Goal: Check status: Check status

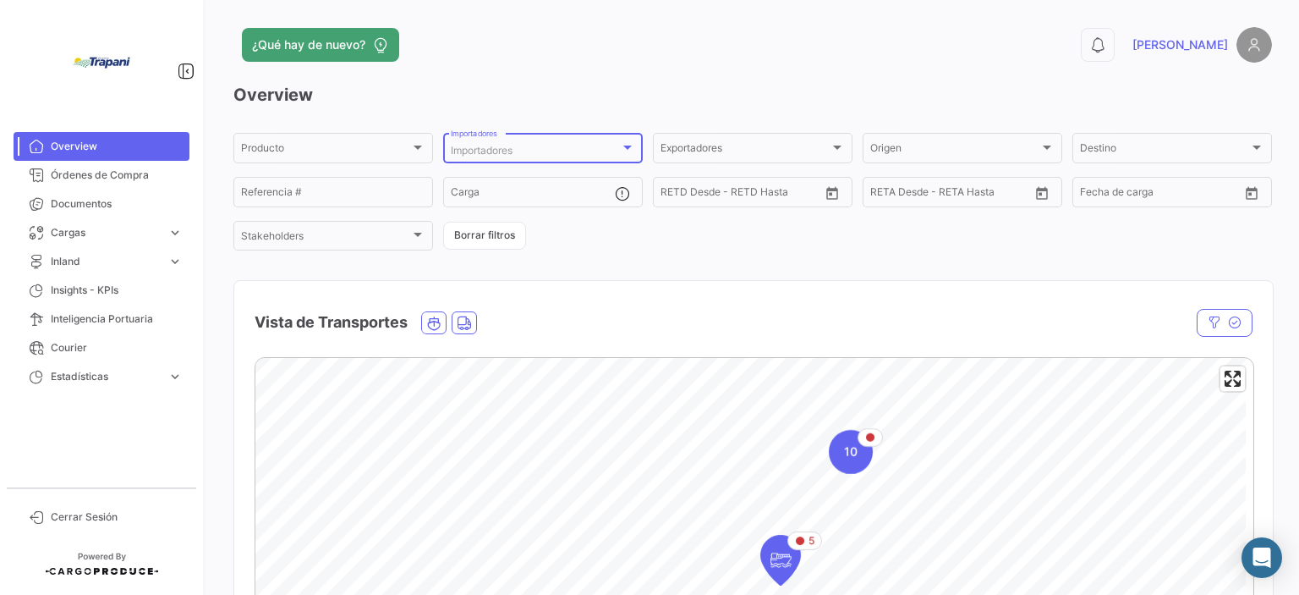
click at [623, 145] on div at bounding box center [627, 147] width 8 height 4
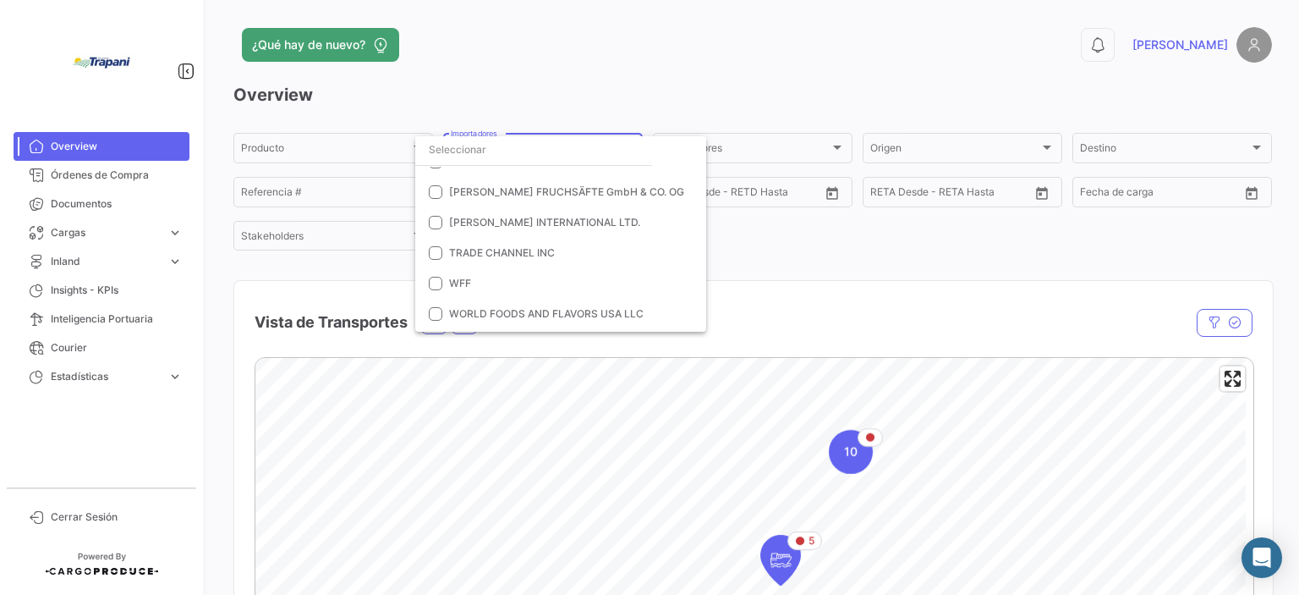
scroll to position [329, 0]
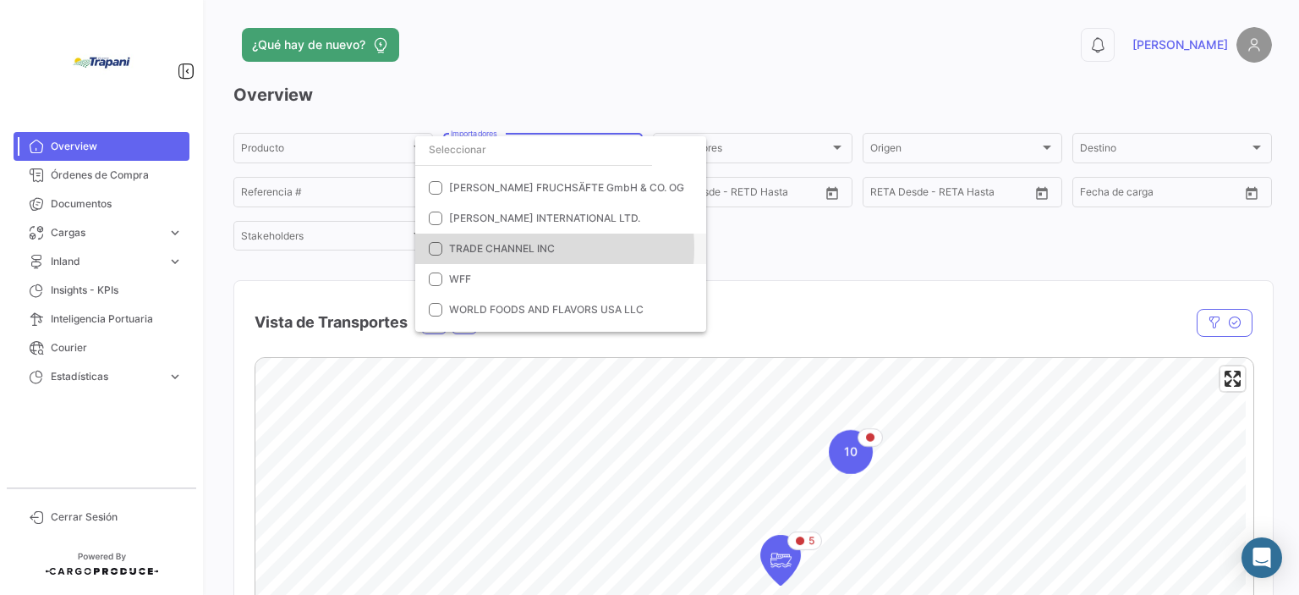
click at [534, 247] on span "TRADE CHANNEL INC" at bounding box center [502, 248] width 106 height 13
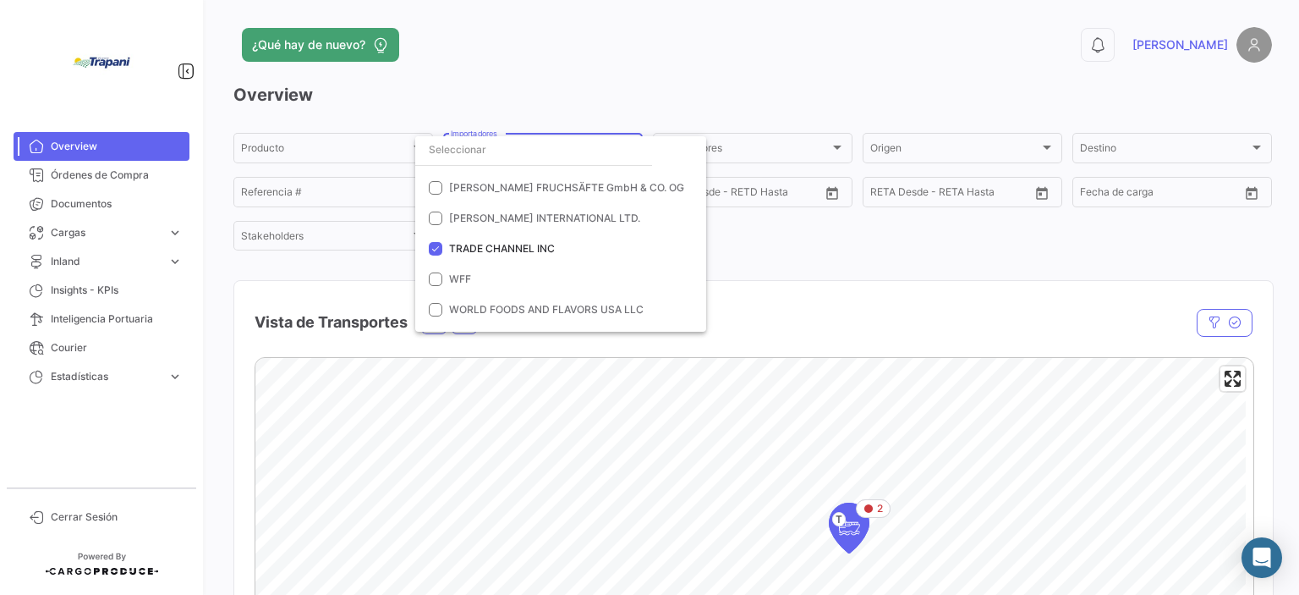
click at [818, 249] on div at bounding box center [649, 297] width 1299 height 595
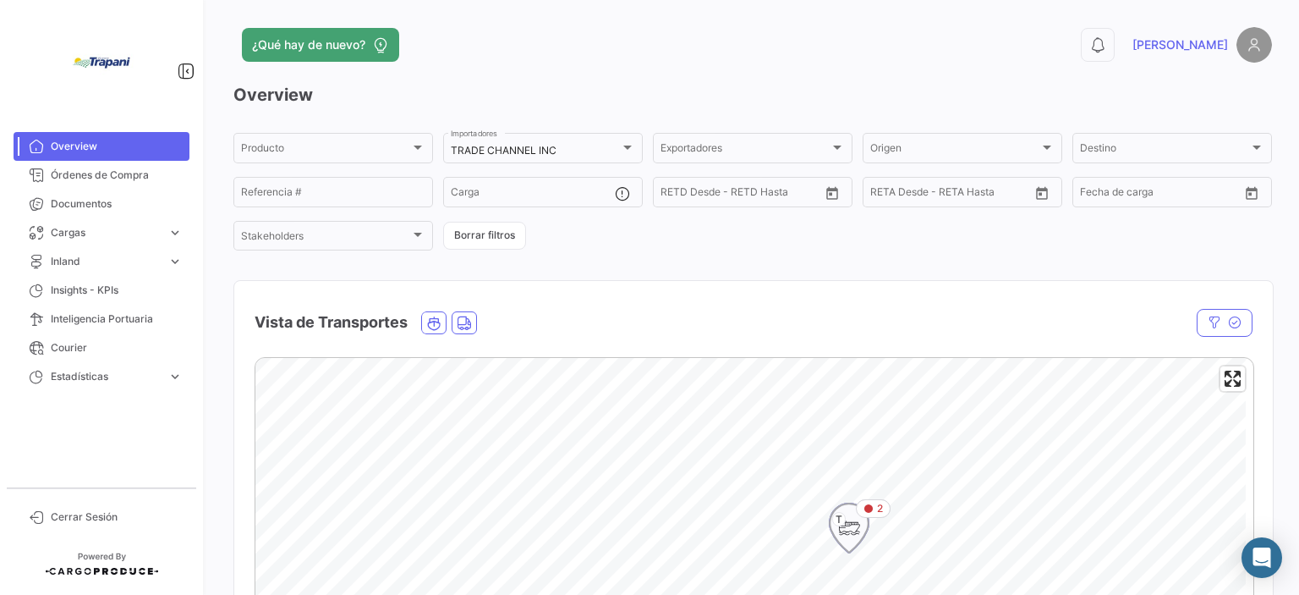
click at [870, 517] on div "2" at bounding box center [873, 508] width 35 height 19
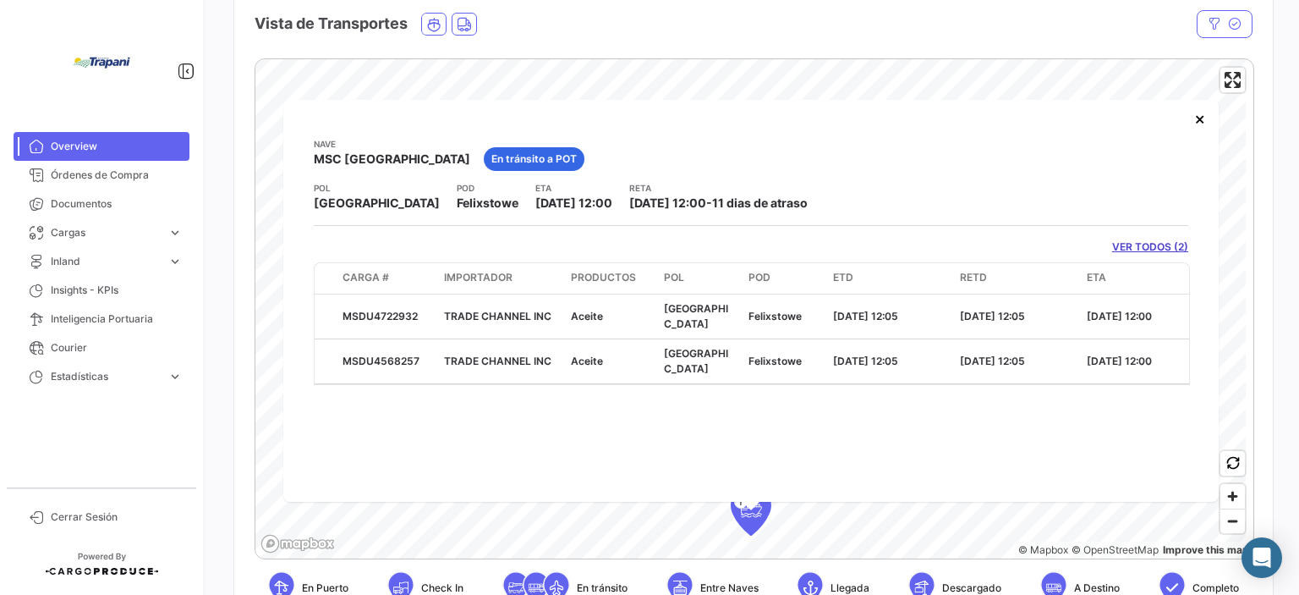
scroll to position [266, 0]
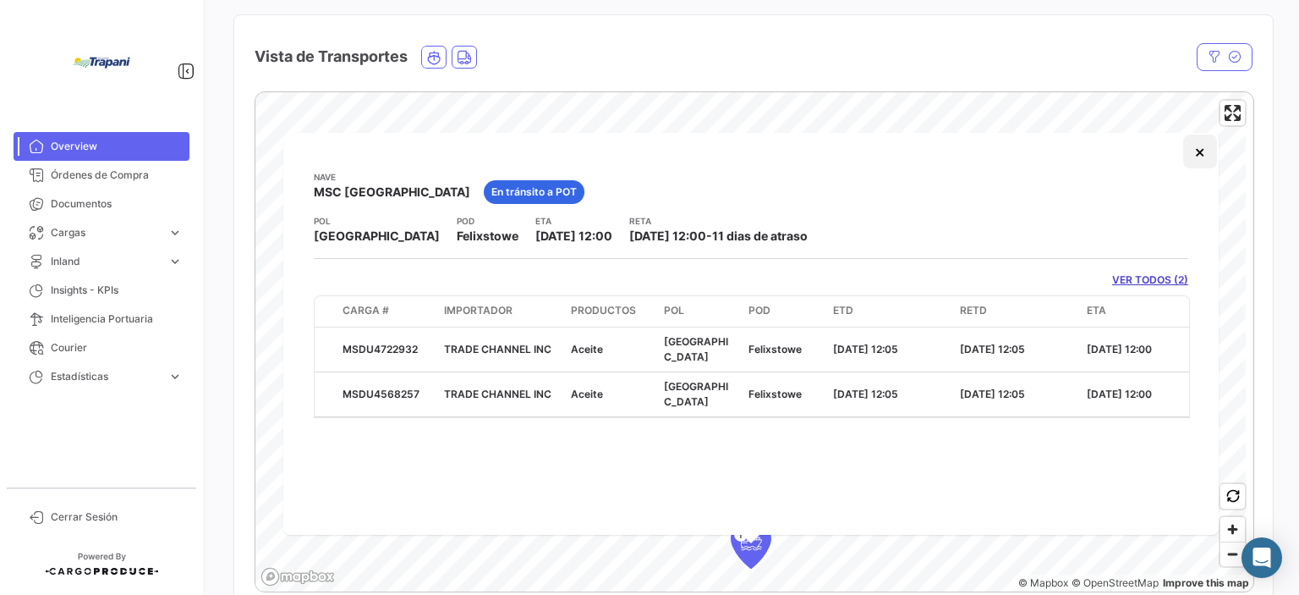
click at [1190, 156] on button "×" at bounding box center [1200, 151] width 34 height 34
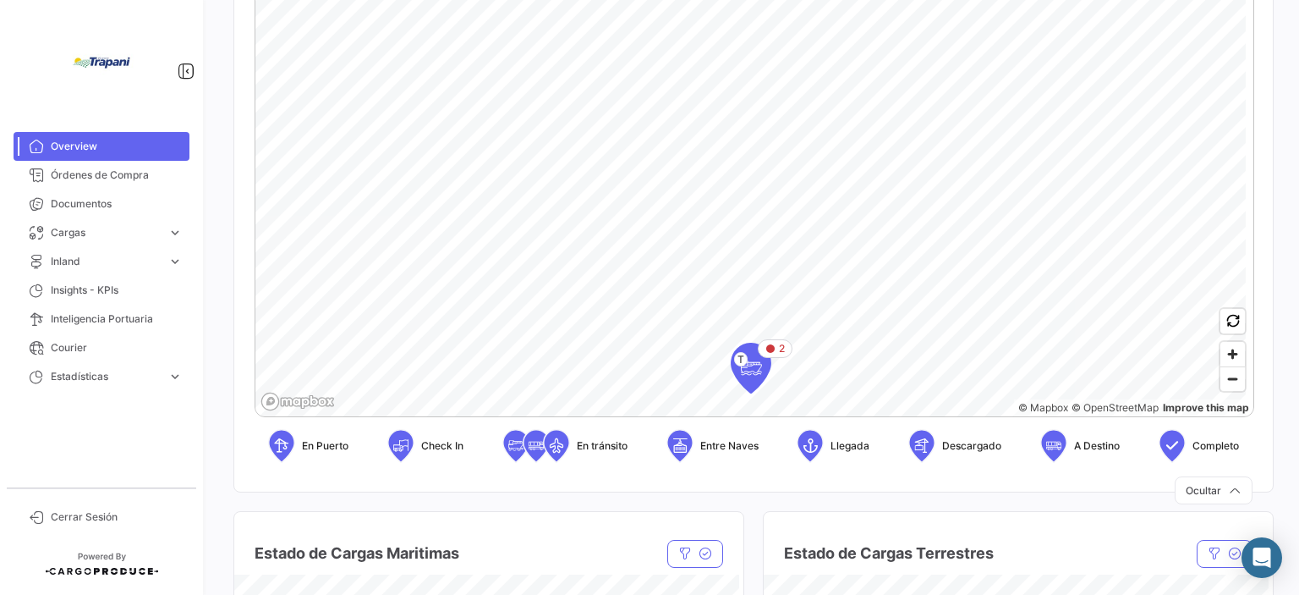
scroll to position [519, 0]
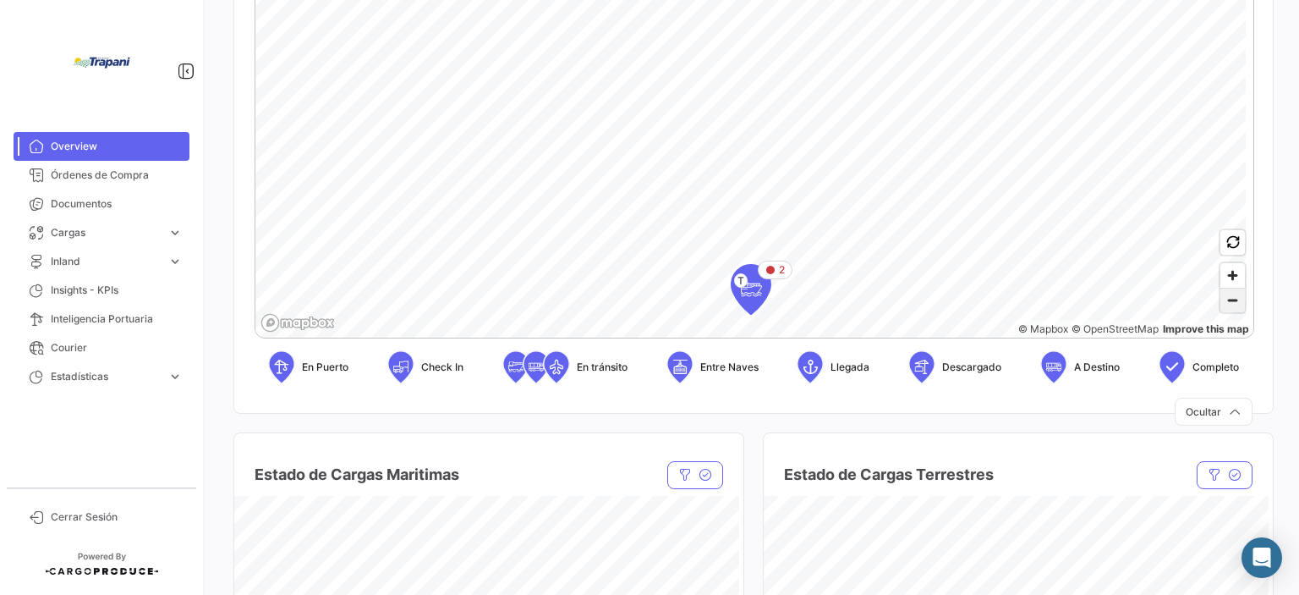
click at [1225, 300] on span "Zoom out" at bounding box center [1232, 300] width 25 height 24
click at [1231, 277] on span "Zoom in" at bounding box center [1232, 275] width 25 height 25
click at [700, 205] on div "2" at bounding box center [686, 208] width 44 height 44
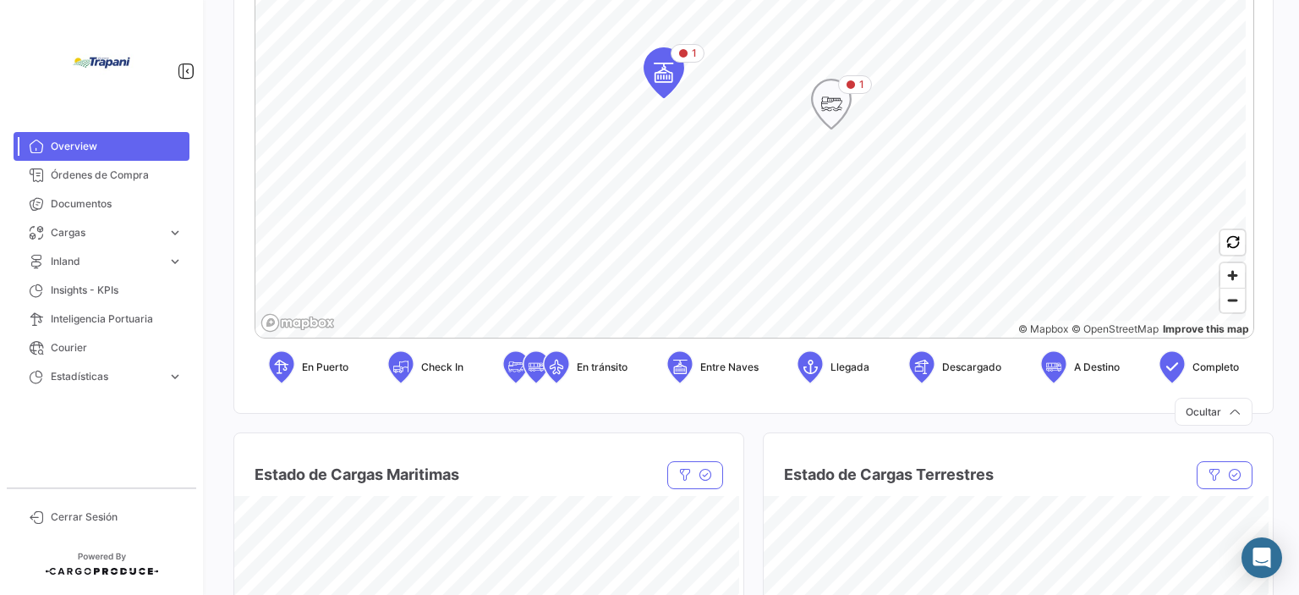
click at [829, 107] on icon "Map marker" at bounding box center [831, 104] width 24 height 36
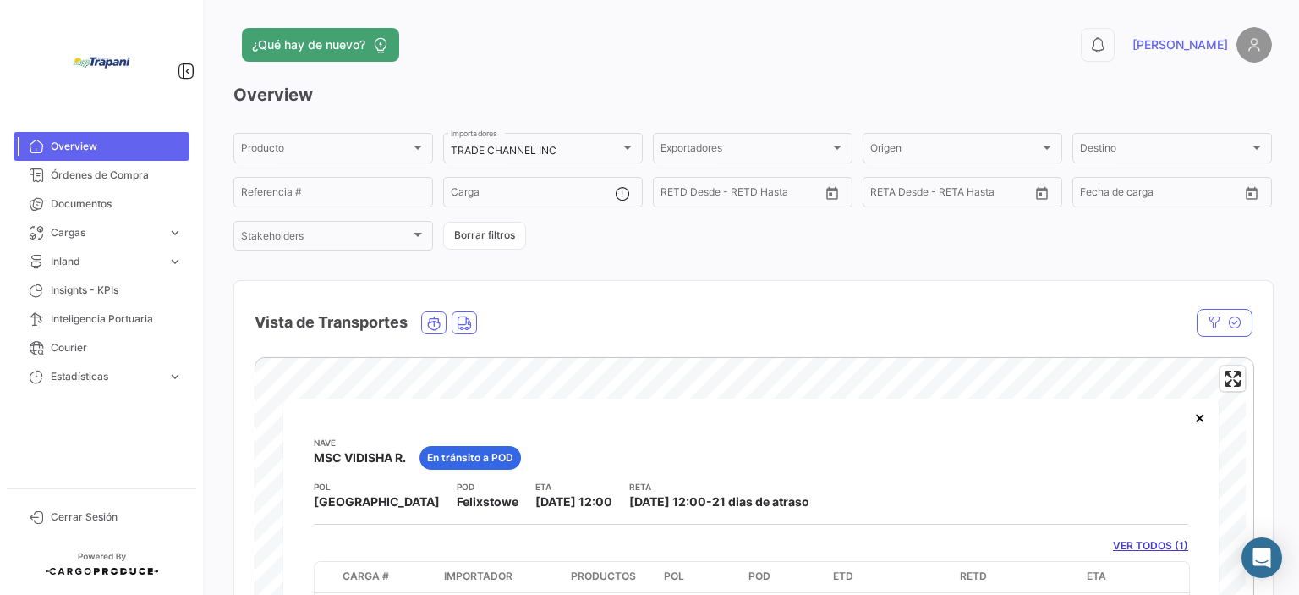
scroll to position [85, 0]
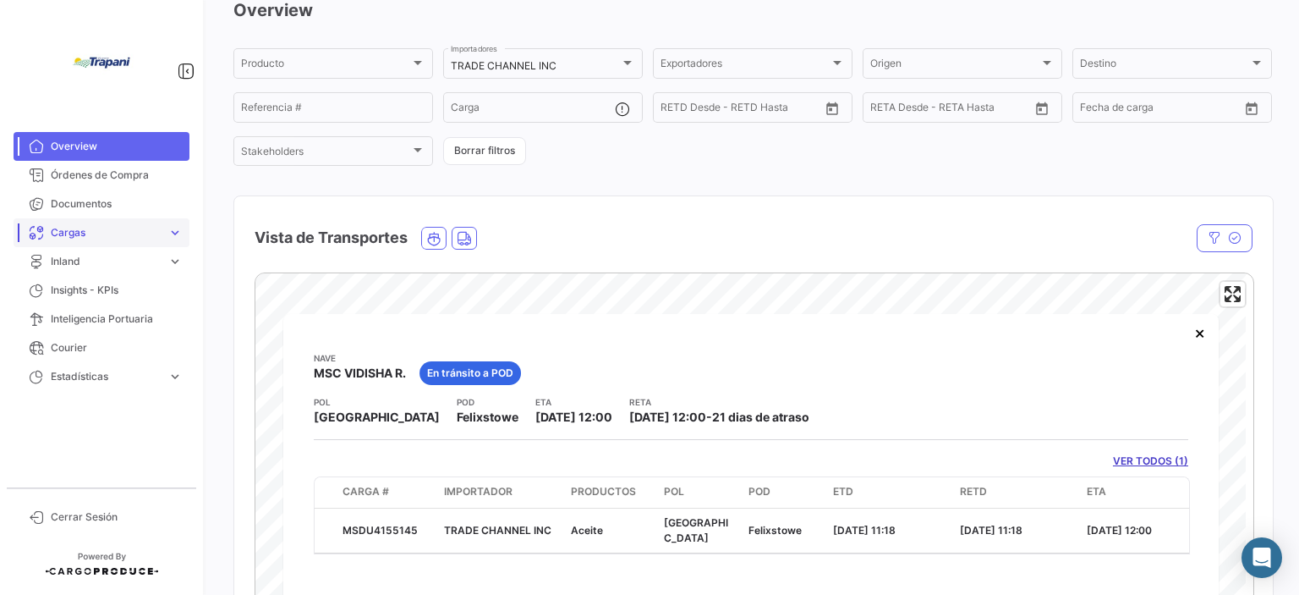
click at [129, 233] on span "Cargas" at bounding box center [106, 232] width 110 height 15
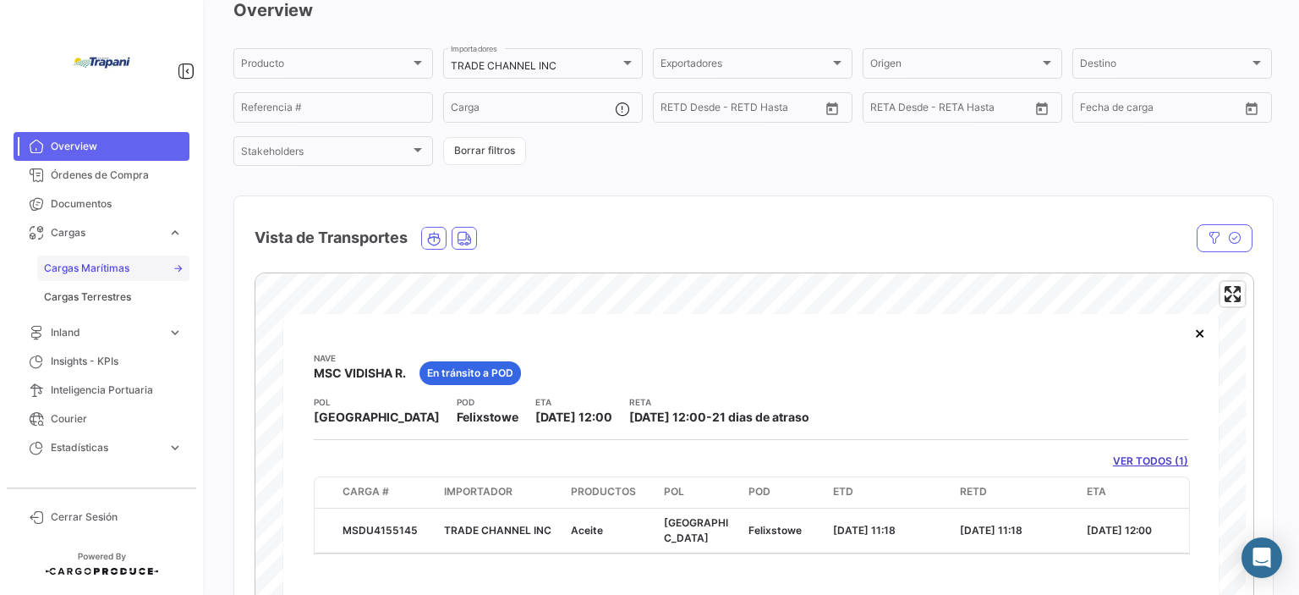
click at [113, 265] on span "Cargas Marítimas" at bounding box center [86, 267] width 85 height 15
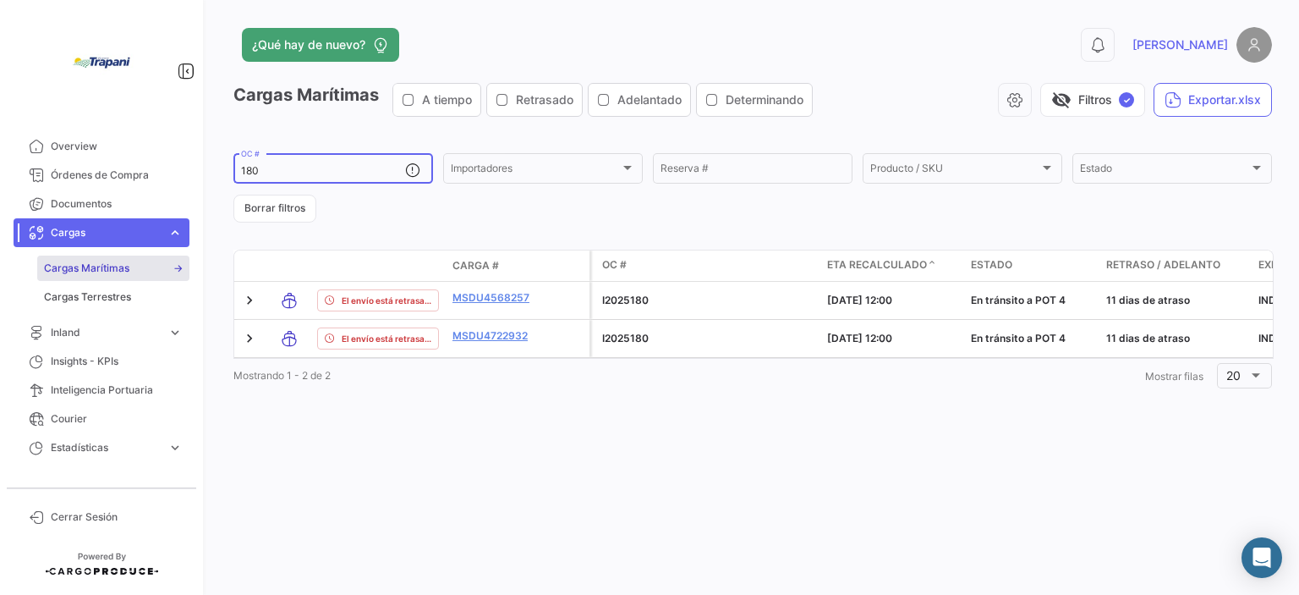
click at [315, 172] on input "180" at bounding box center [323, 171] width 164 height 12
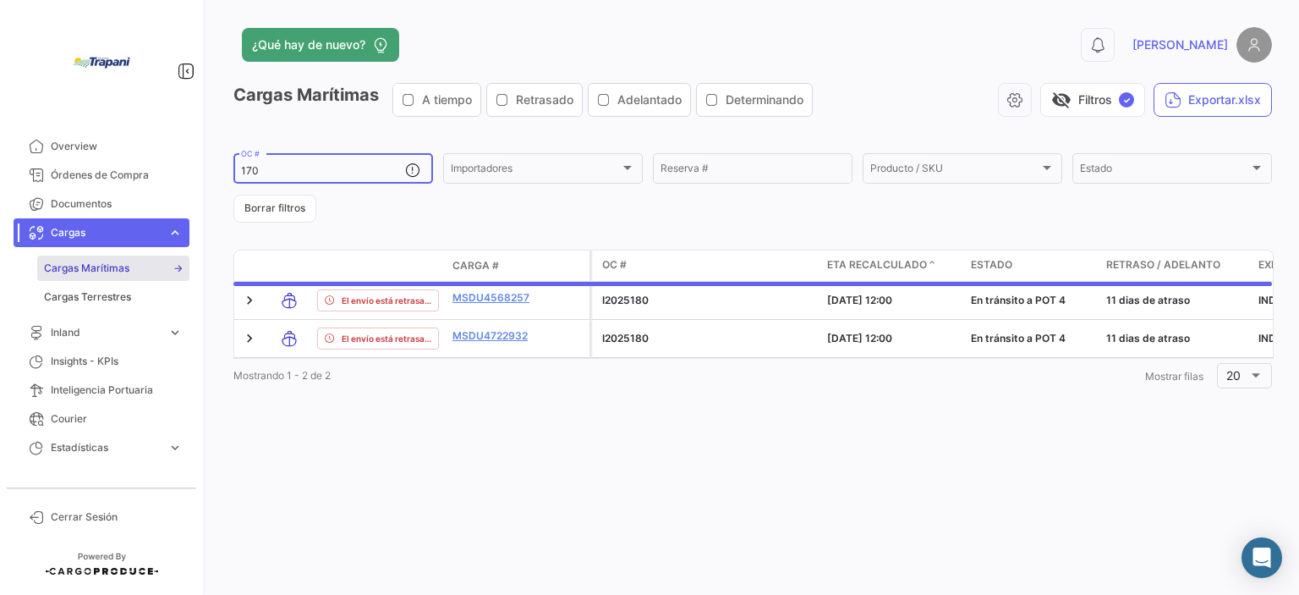
type input "170"
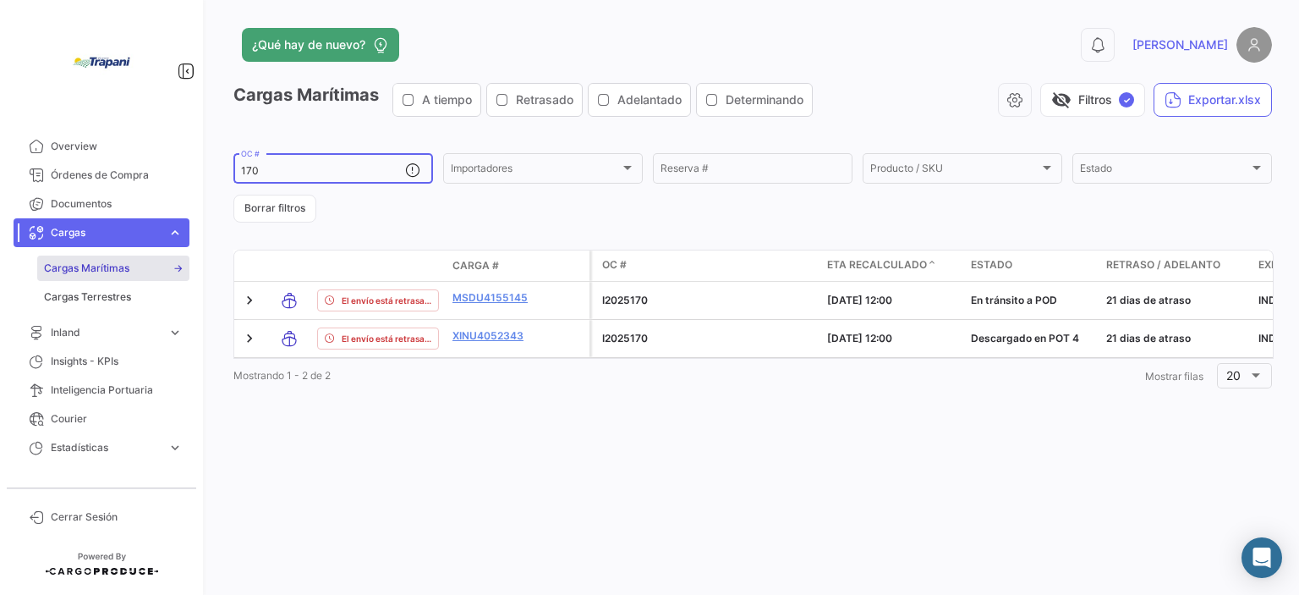
click at [562, 513] on div "¿Qué hay de nuevo? 0 [PERSON_NAME] Marítimas A tiempo Retrasado Adelantado Dete…" at bounding box center [752, 297] width 1093 height 595
